Goal: Register for event/course

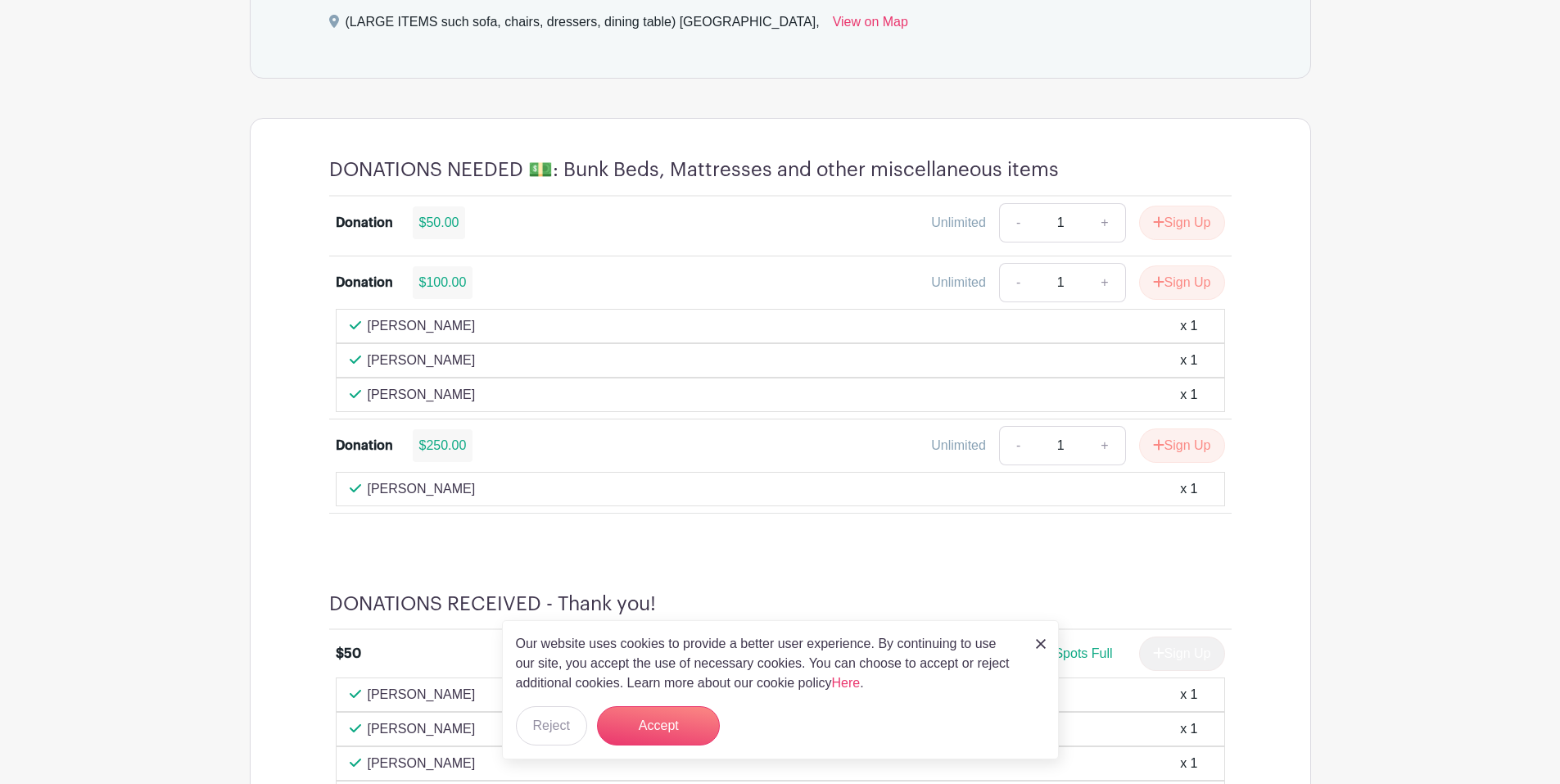
scroll to position [983, 0]
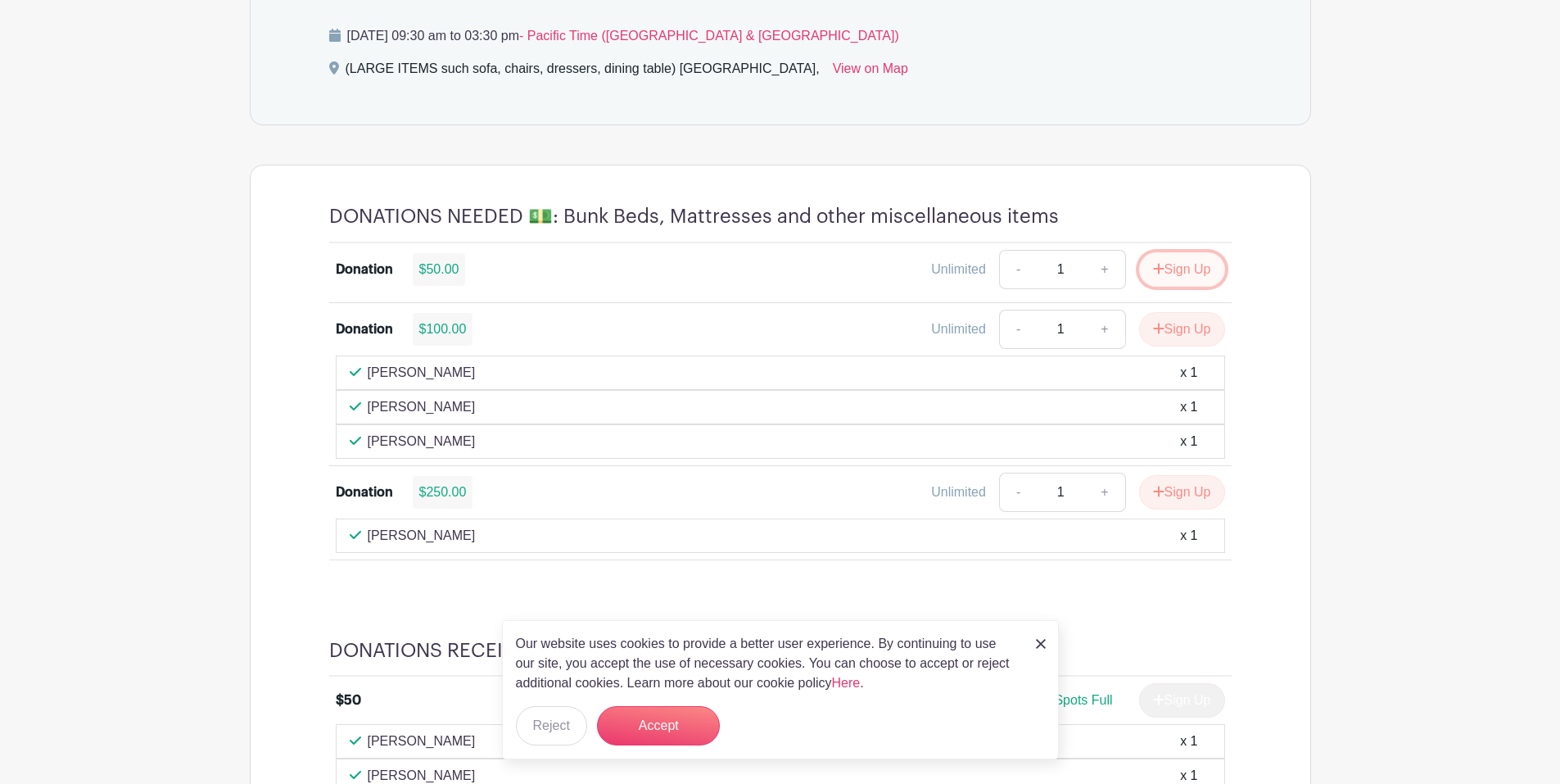
click at [1176, 269] on button "Sign Up" at bounding box center [1182, 269] width 86 height 35
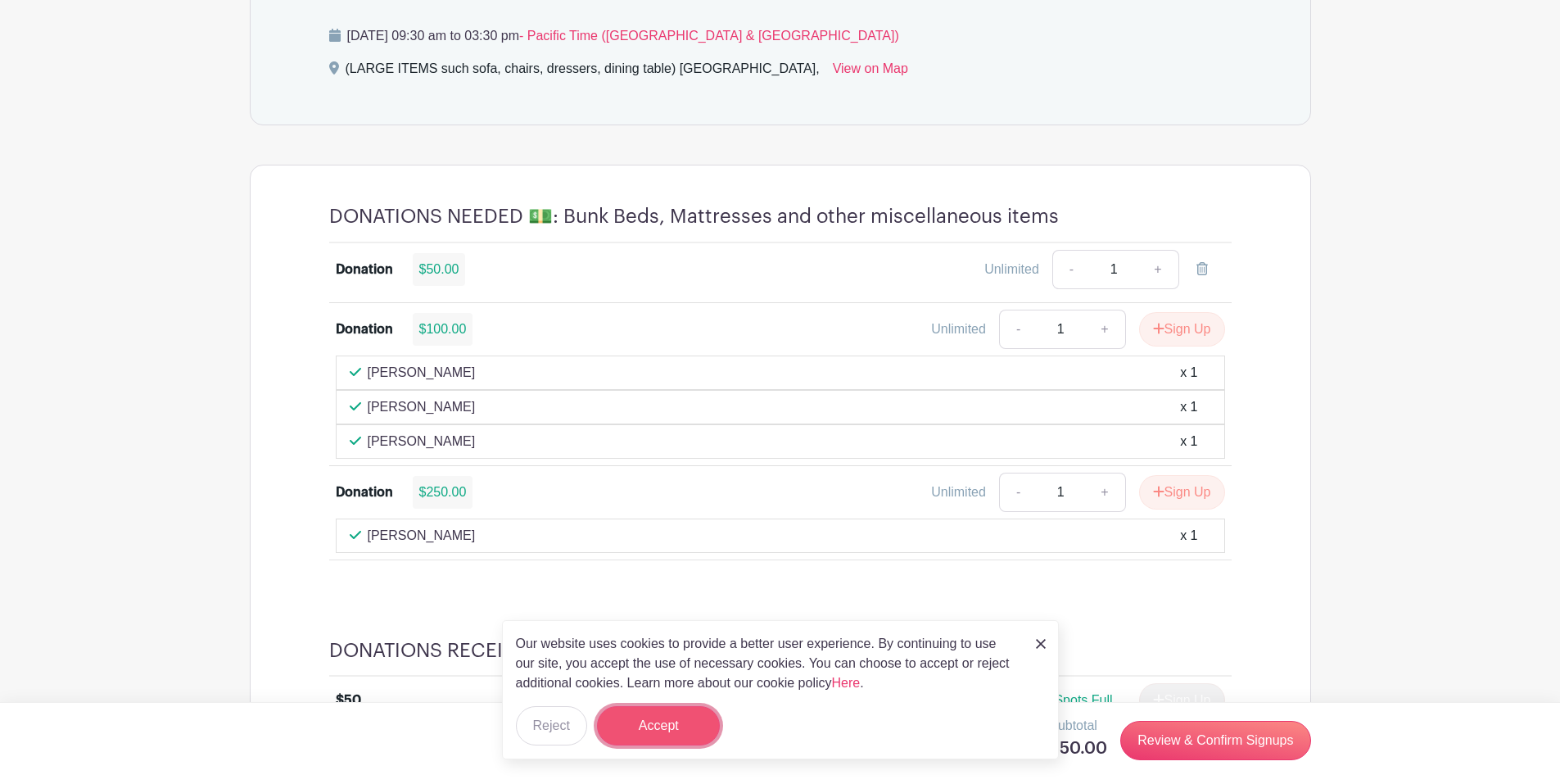
click at [703, 725] on button "Accept" at bounding box center [658, 725] width 123 height 39
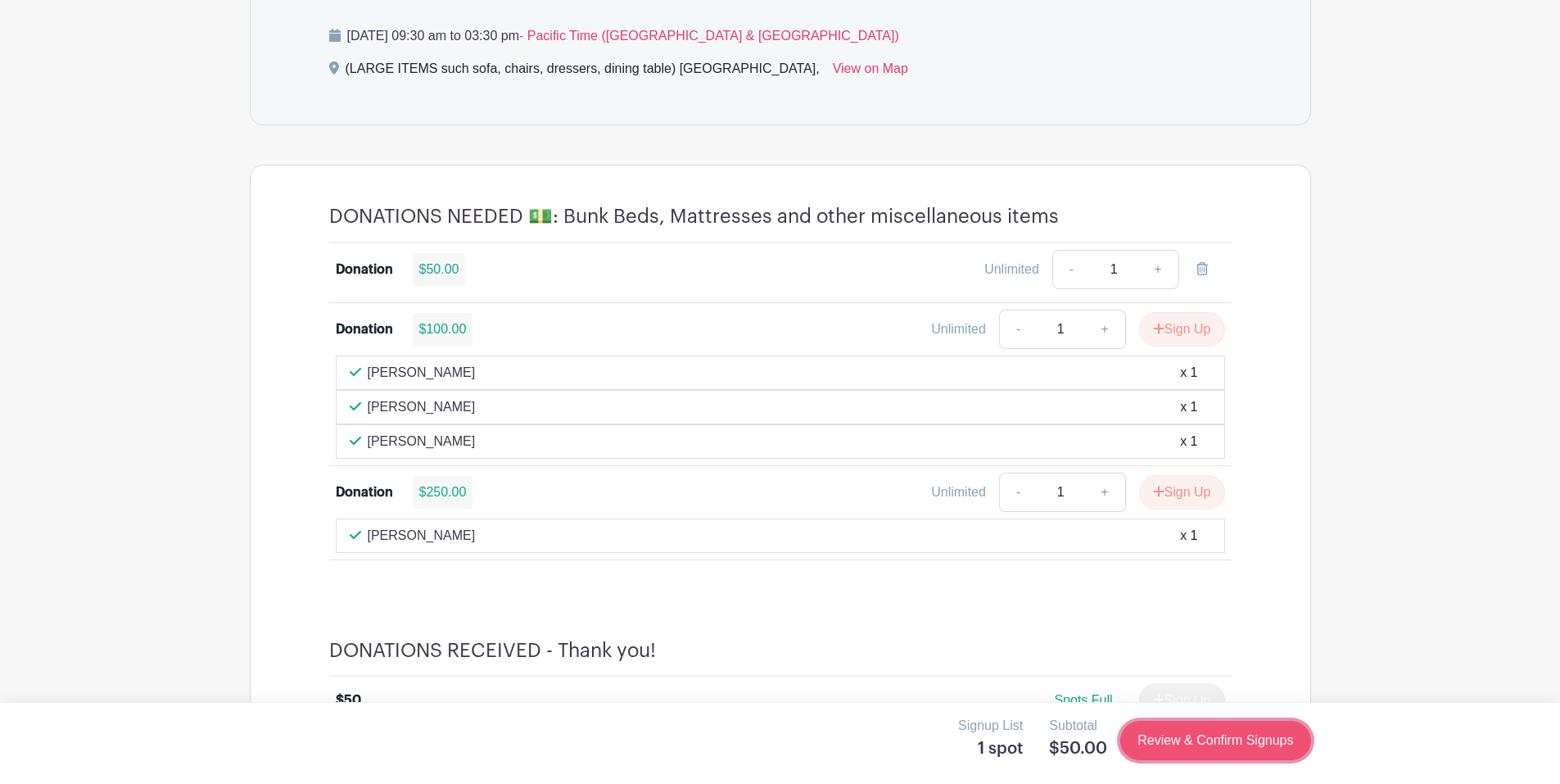
click at [1186, 736] on link "Review & Confirm Signups" at bounding box center [1215, 740] width 190 height 39
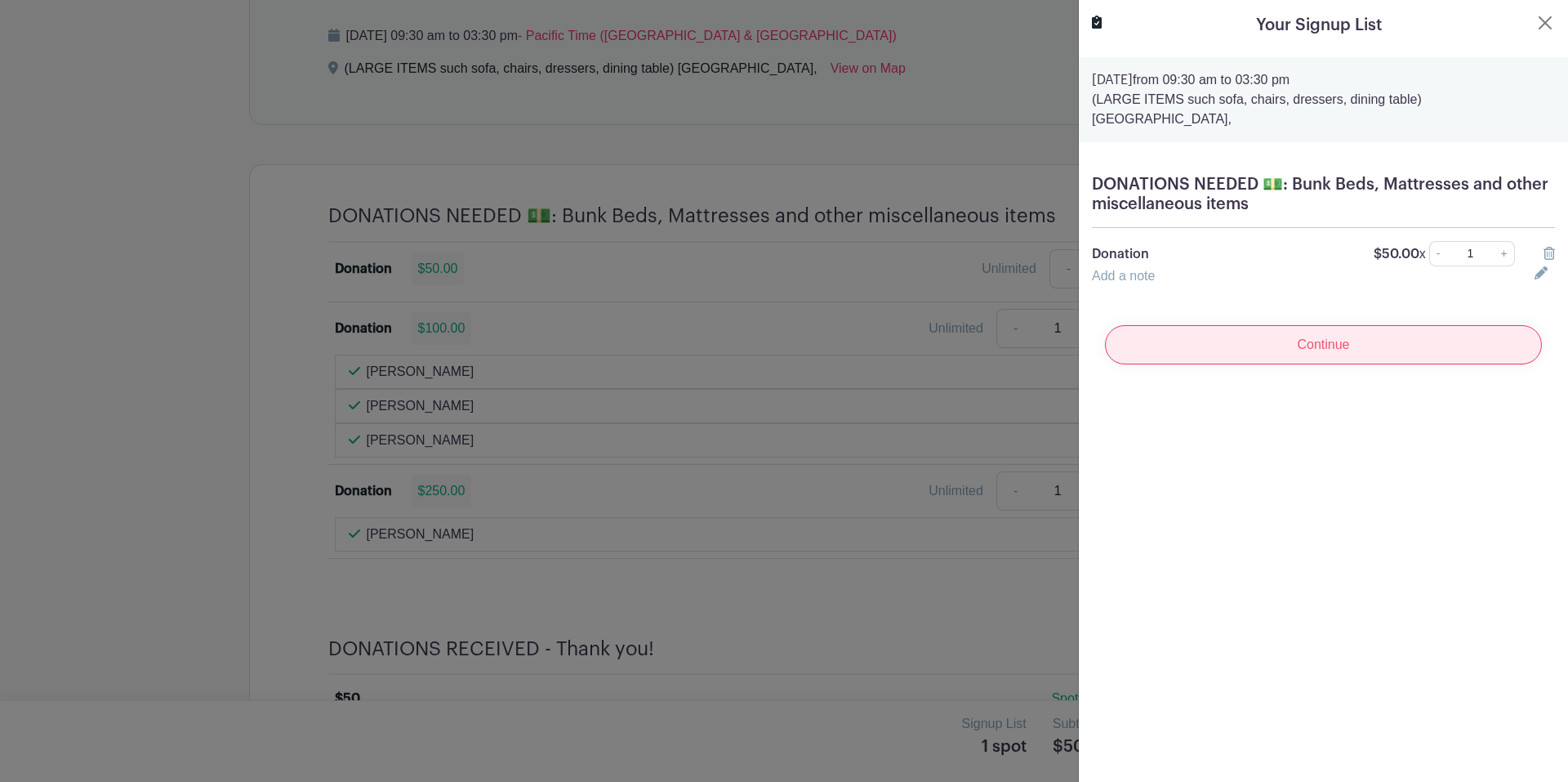
click at [1311, 343] on input "Continue" at bounding box center [1323, 344] width 437 height 39
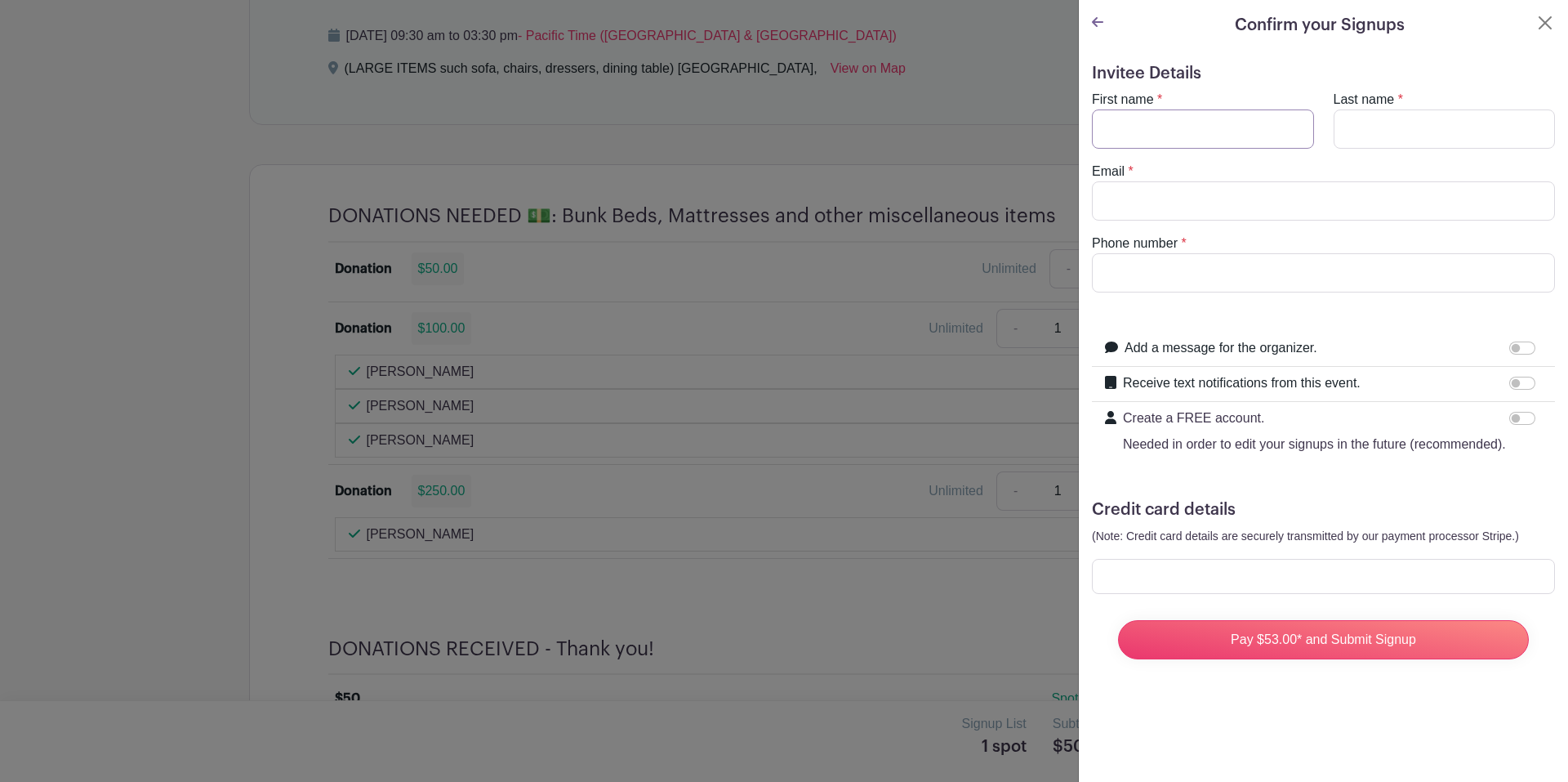
click at [1171, 125] on input "First name" at bounding box center [1203, 129] width 222 height 39
type input "[PERSON_NAME]"
type input "Lang"
type input "[EMAIL_ADDRESS][DOMAIN_NAME]"
type input "9258170455"
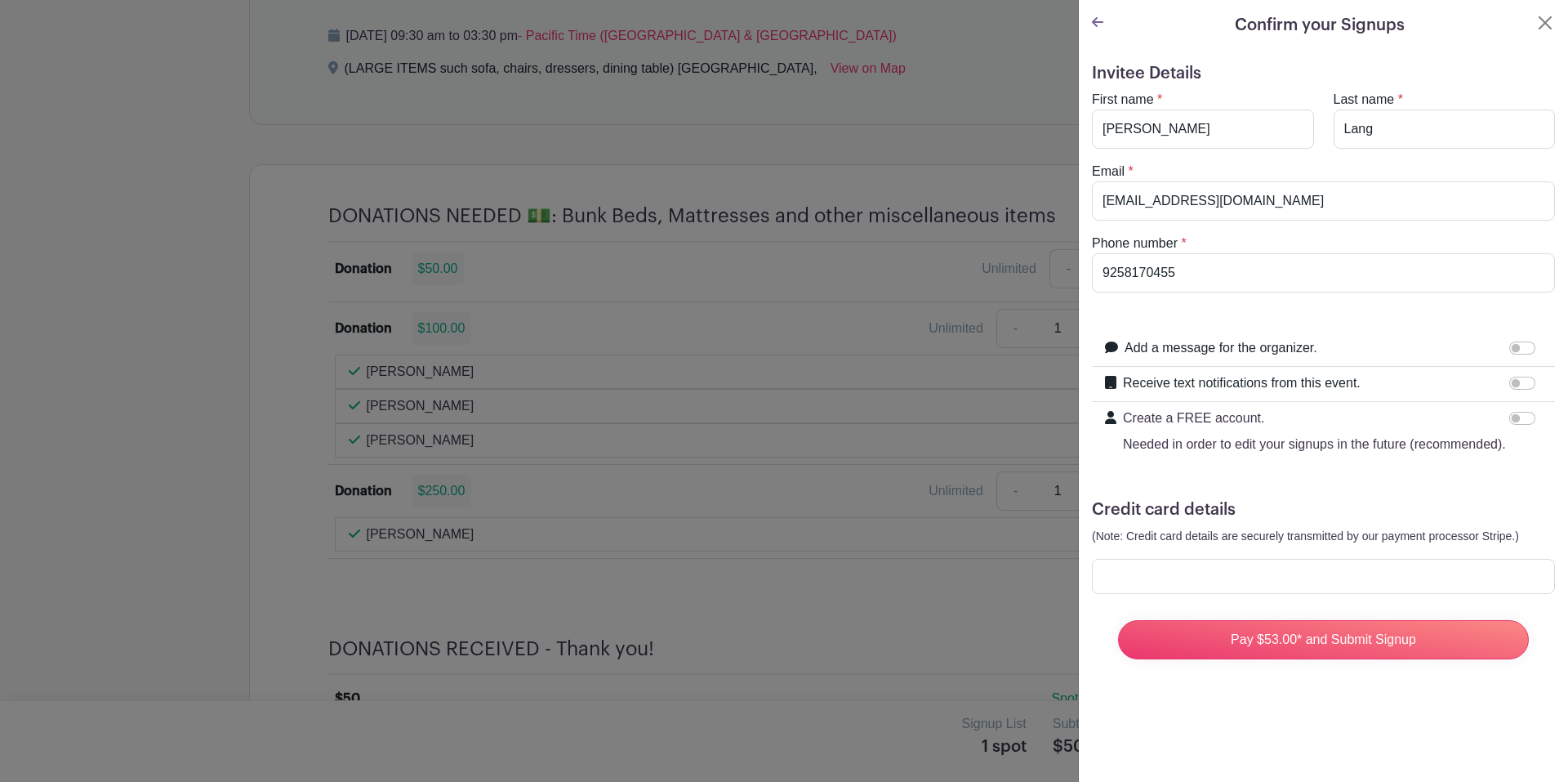
click at [1193, 740] on div "Confirm your Signups Invitee Details First name * [PERSON_NAME] Last name * [PE…" at bounding box center [1323, 391] width 490 height 782
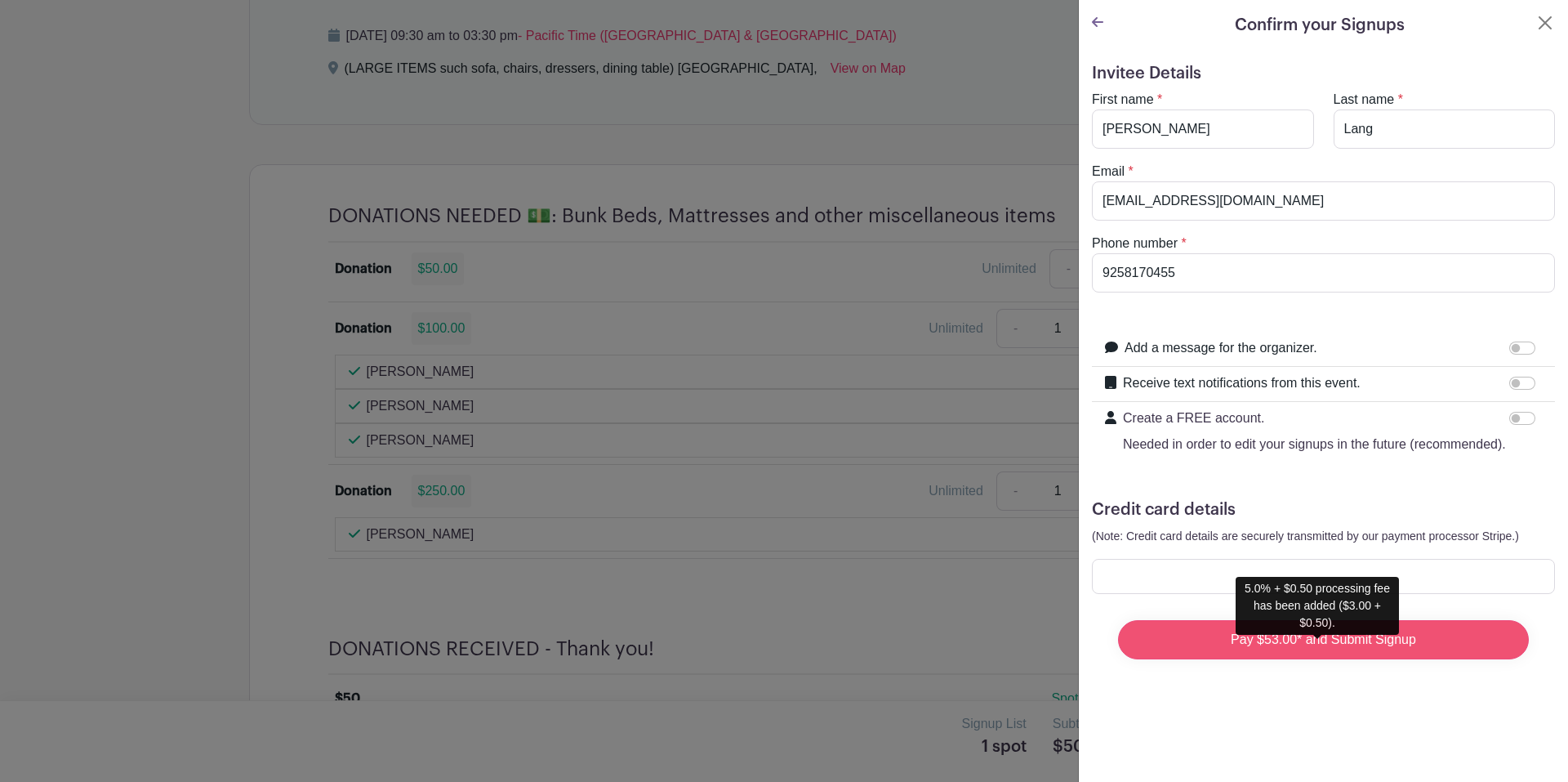
click at [1266, 659] on input "Pay $53.00* and Submit Signup" at bounding box center [1323, 640] width 411 height 39
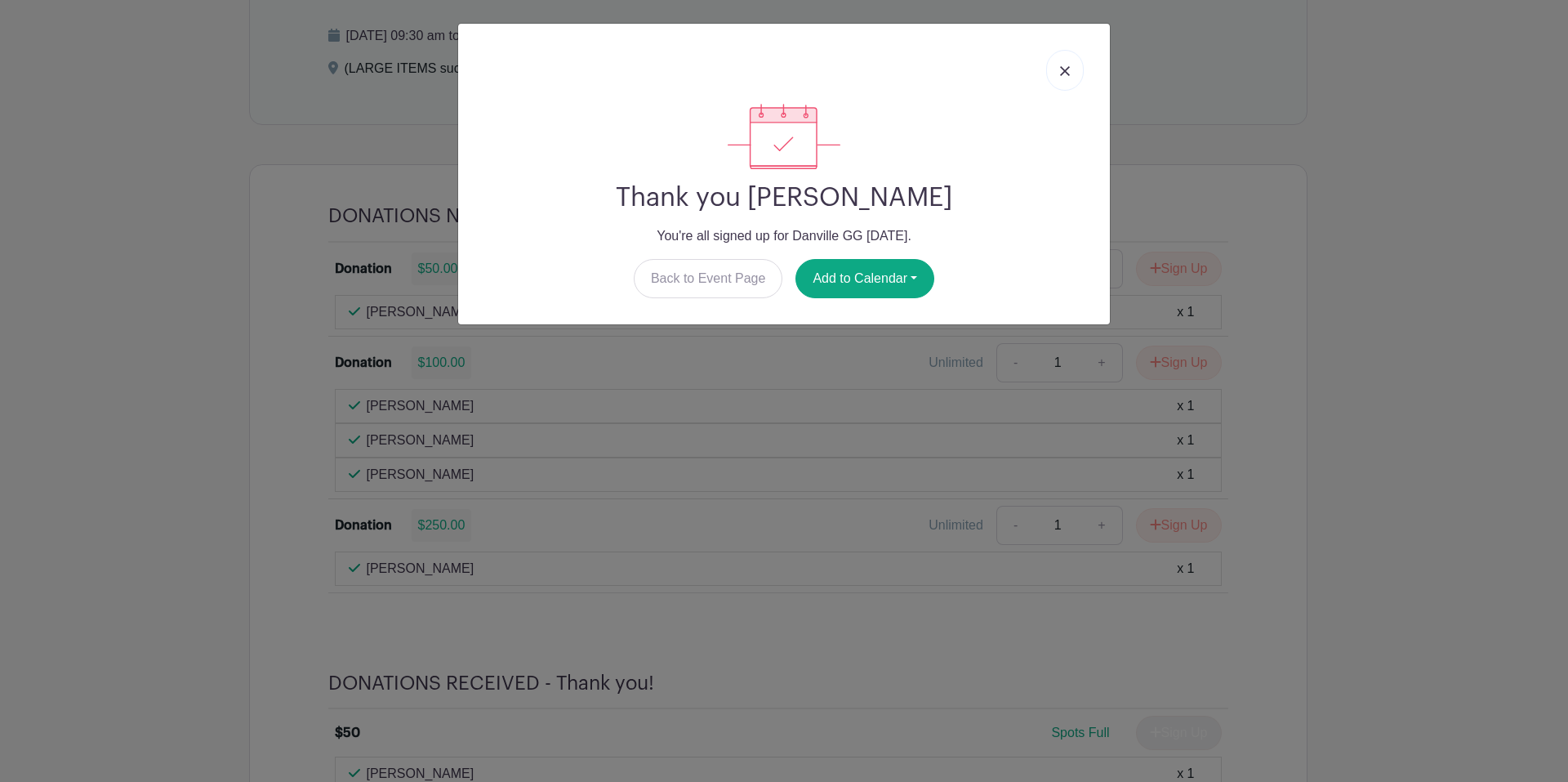
click at [1061, 66] on img at bounding box center [1065, 70] width 10 height 10
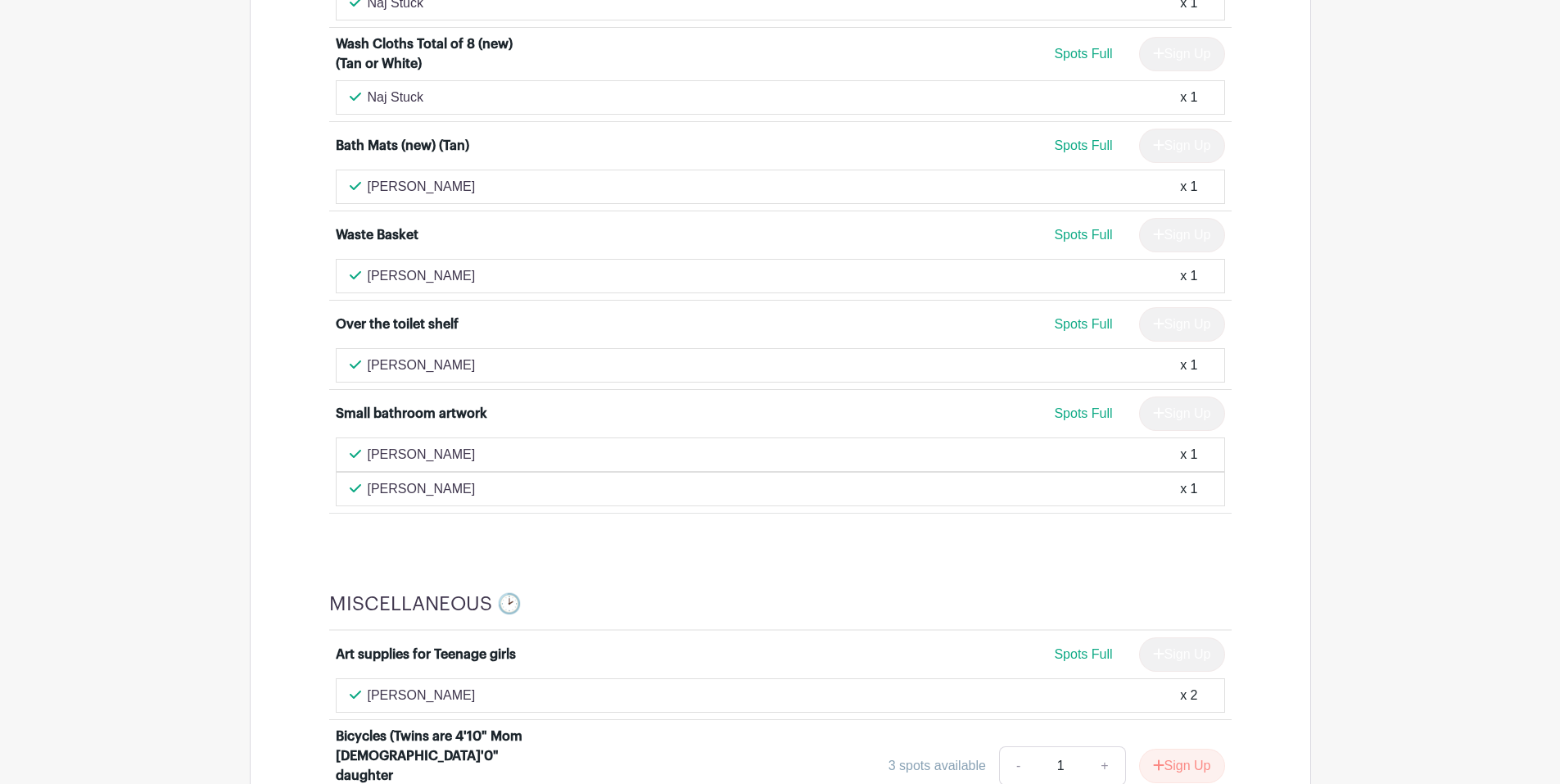
scroll to position [2211, 0]
